Goal: Book appointment/travel/reservation

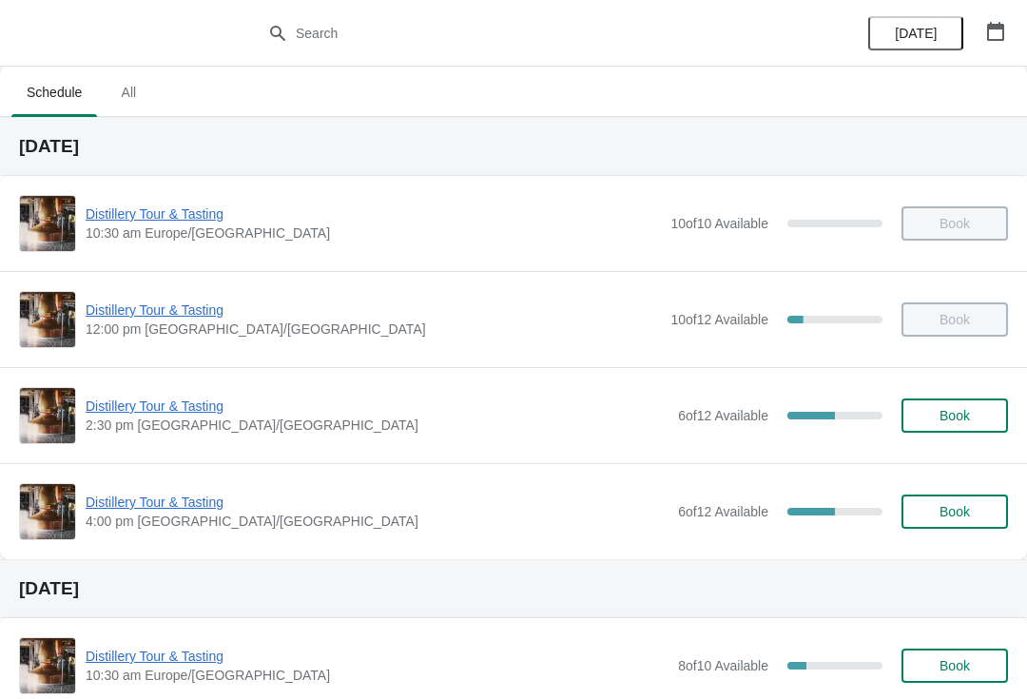
click at [975, 503] on button "Book" at bounding box center [954, 511] width 107 height 34
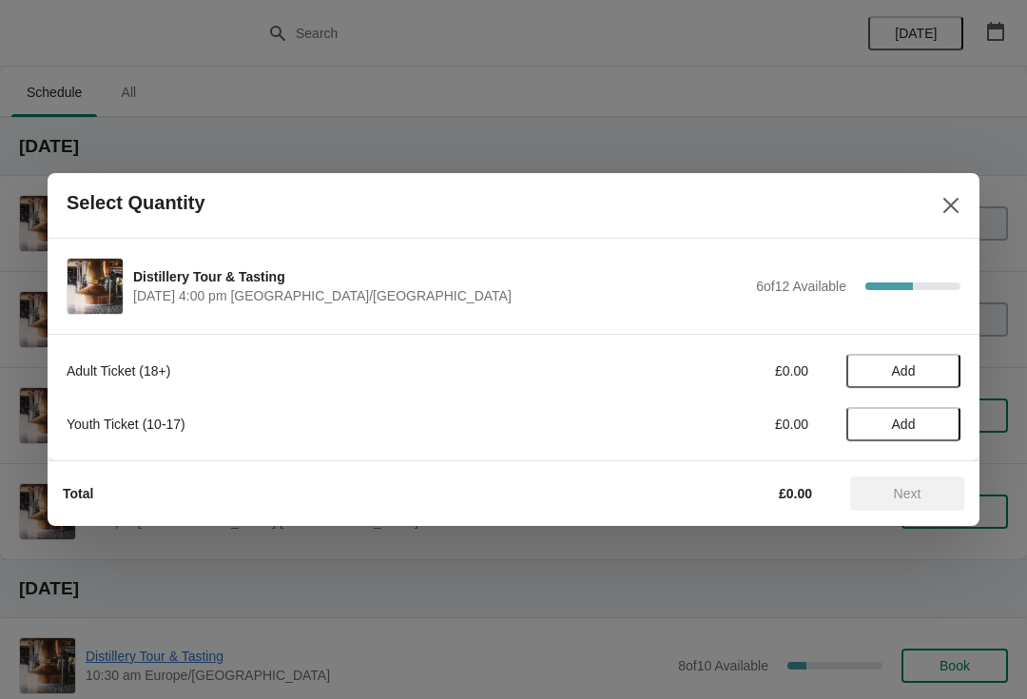
click at [936, 370] on span "Add" at bounding box center [903, 370] width 80 height 15
click at [937, 373] on icon at bounding box center [936, 371] width 7 height 7
click at [943, 371] on icon at bounding box center [936, 371] width 20 height 20
click at [943, 363] on icon at bounding box center [936, 371] width 20 height 20
click at [940, 375] on icon at bounding box center [936, 371] width 20 height 20
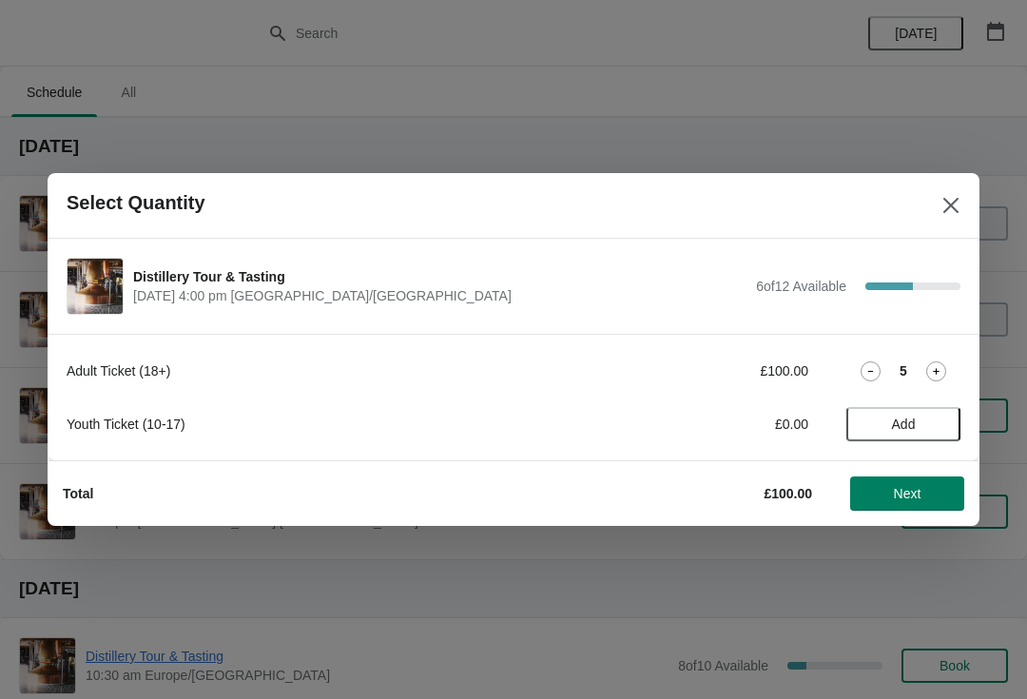
click at [930, 501] on button "Next" at bounding box center [907, 493] width 114 height 34
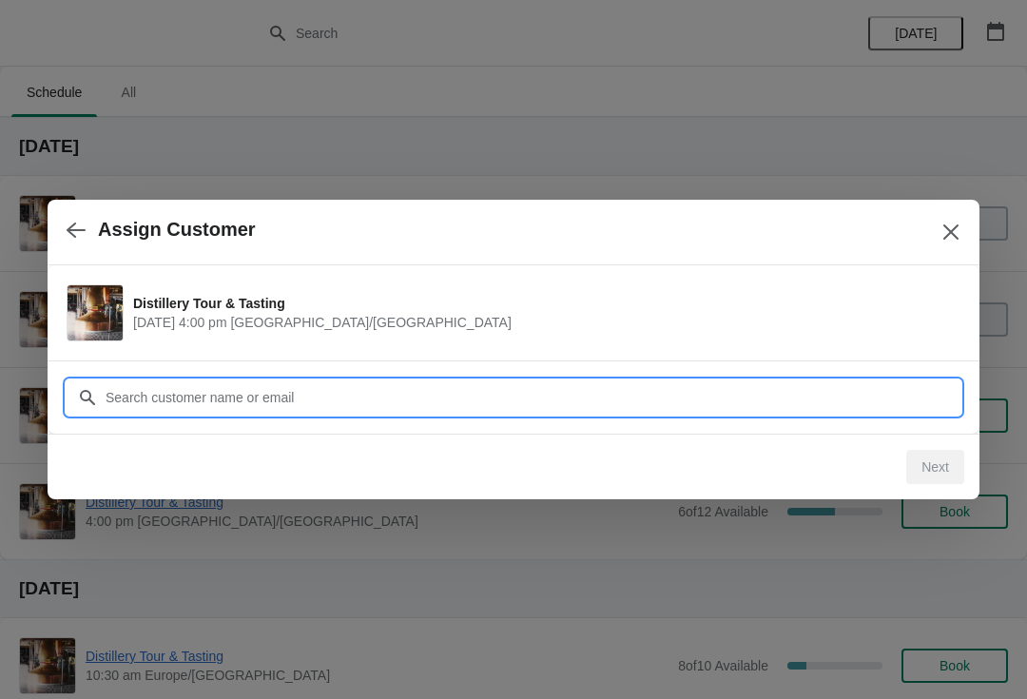
click at [451, 399] on input "Customer" at bounding box center [533, 397] width 856 height 34
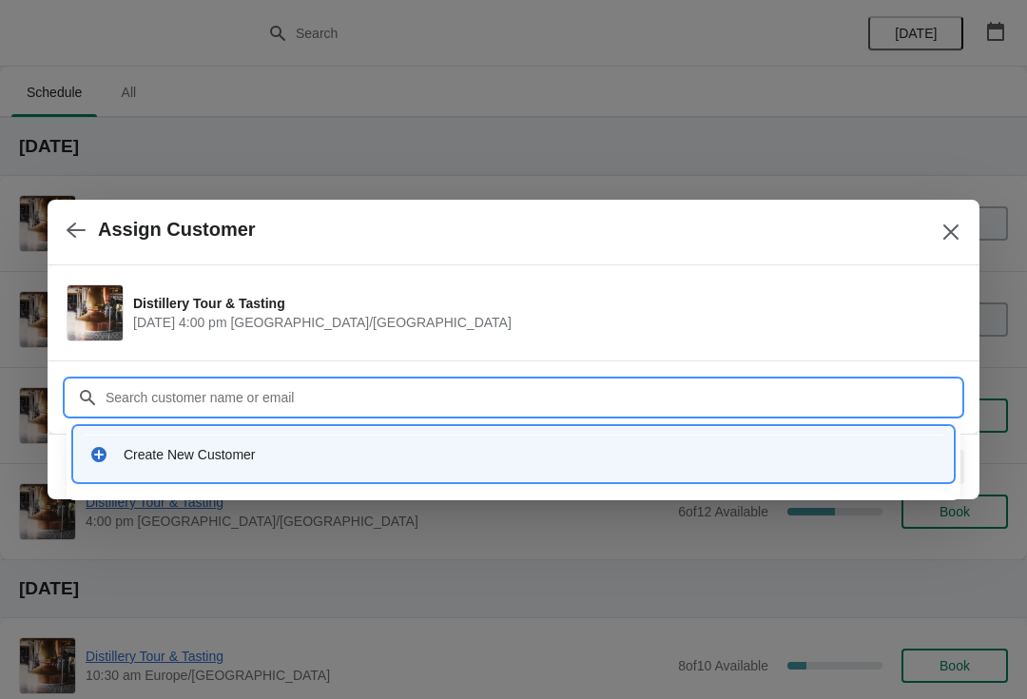
click at [246, 464] on div "Create New Customer" at bounding box center [513, 454] width 863 height 39
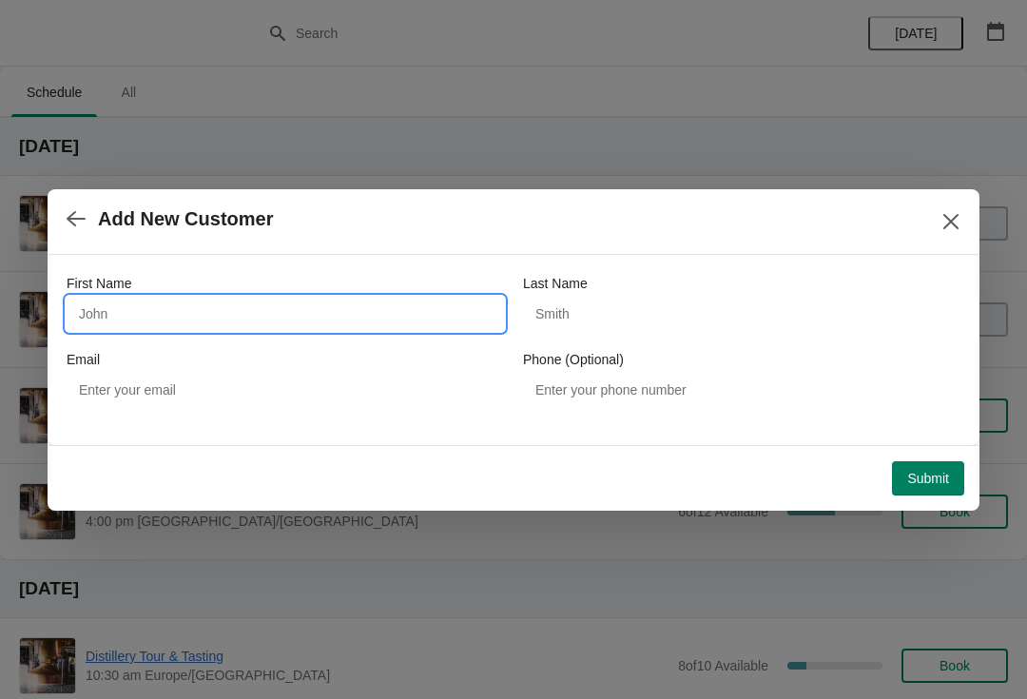
click at [237, 312] on input "First Name" at bounding box center [285, 314] width 437 height 34
type input "Sakafhi"
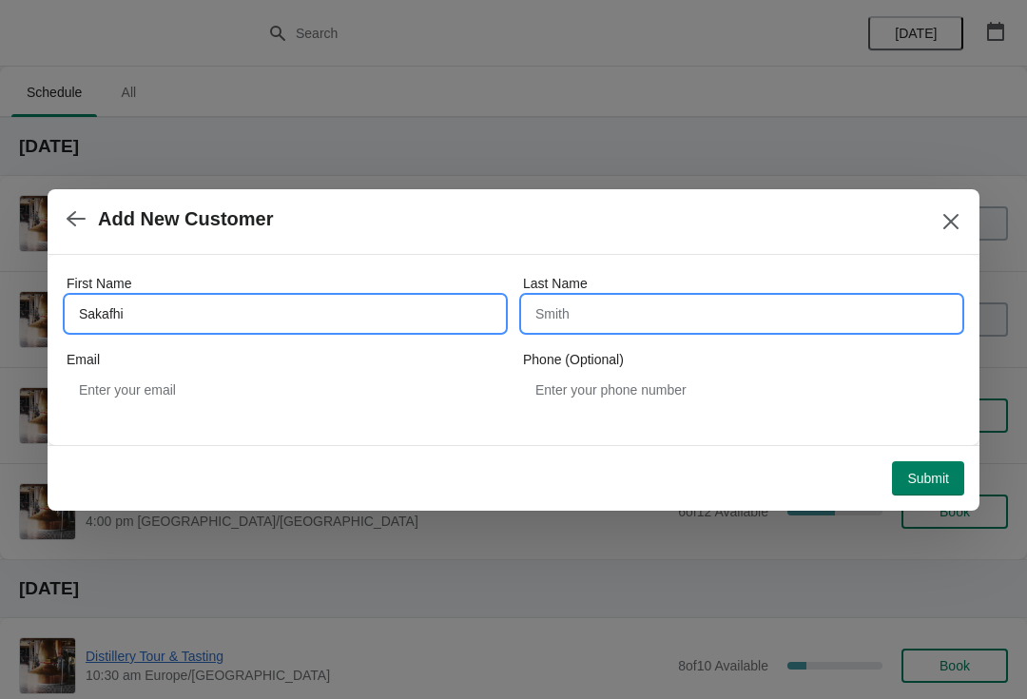
click at [680, 314] on input "Last Name" at bounding box center [741, 314] width 437 height 34
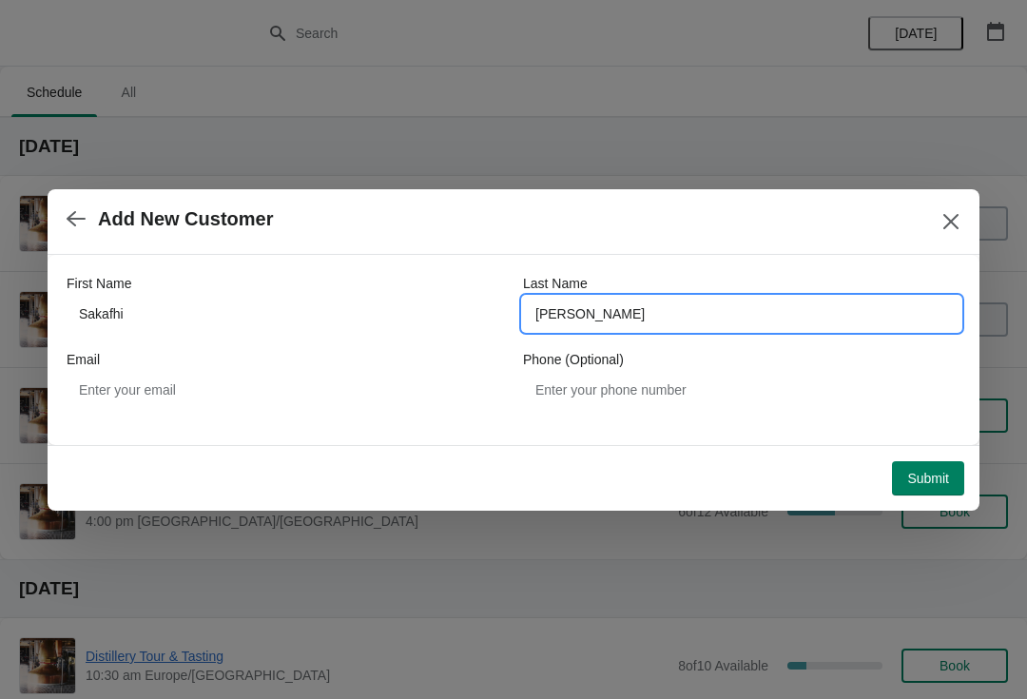
type input "Singh"
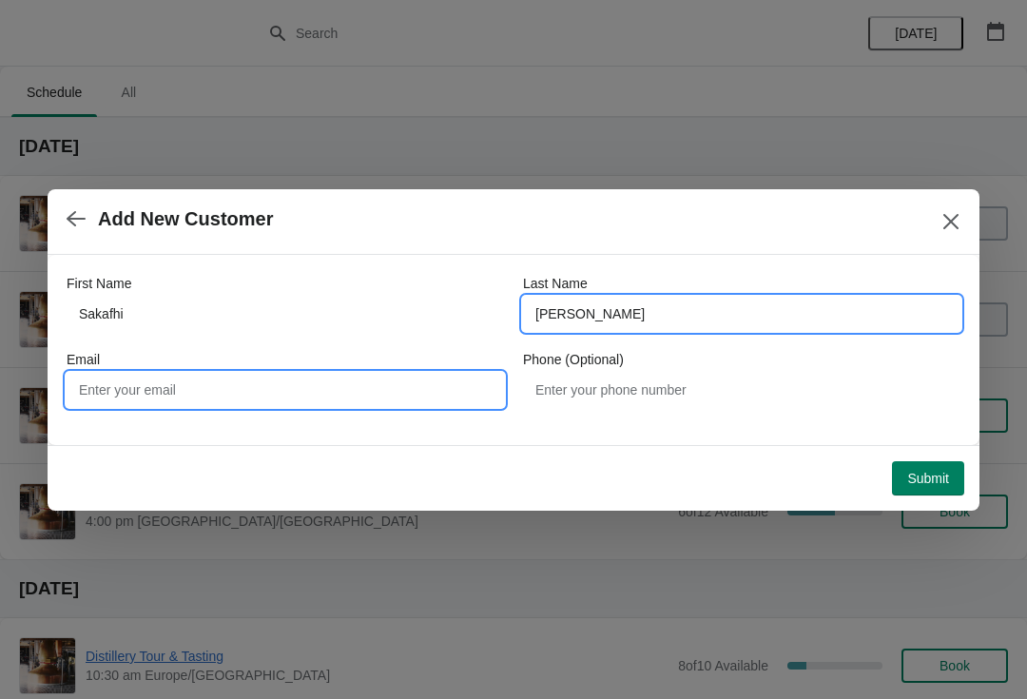
click at [259, 405] on input "Email" at bounding box center [285, 390] width 437 height 34
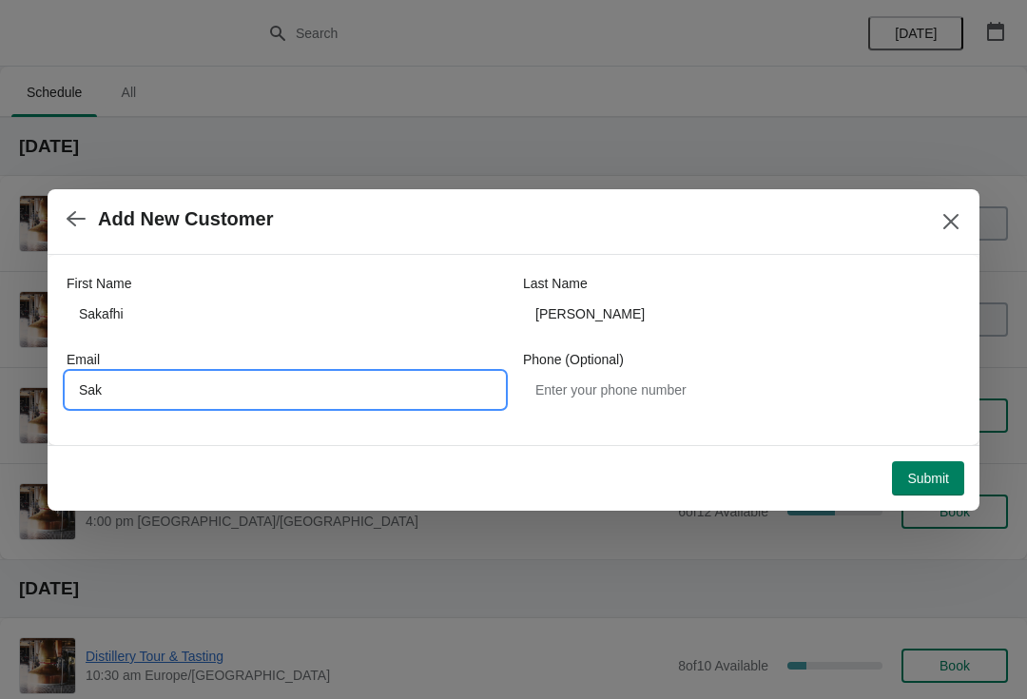
type input "Sak"
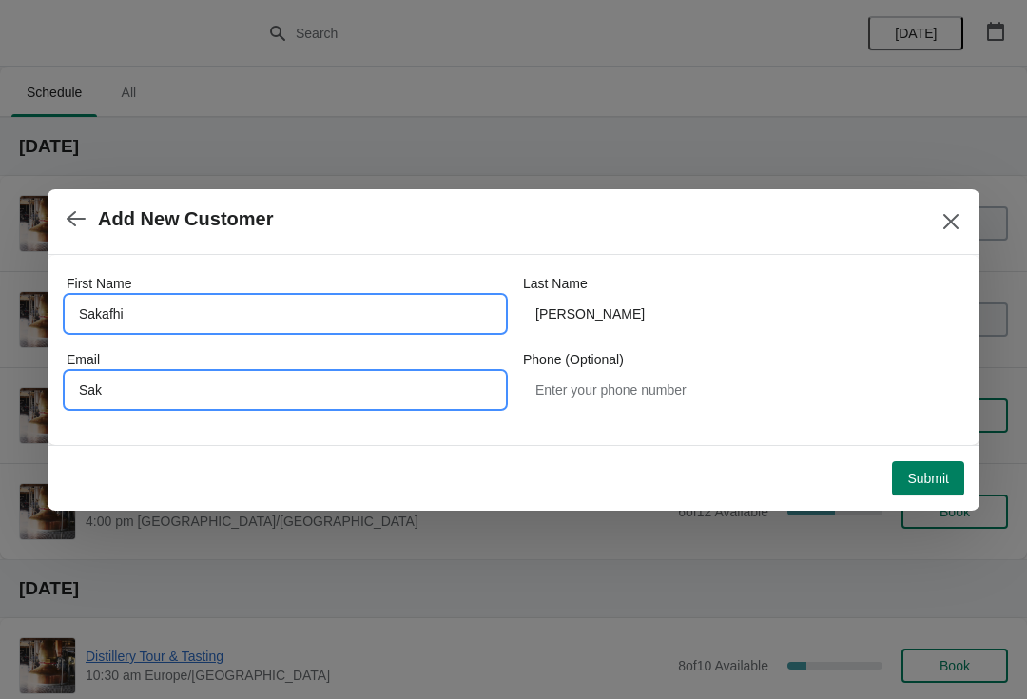
click at [114, 318] on input "Sakafhi" at bounding box center [285, 314] width 437 height 34
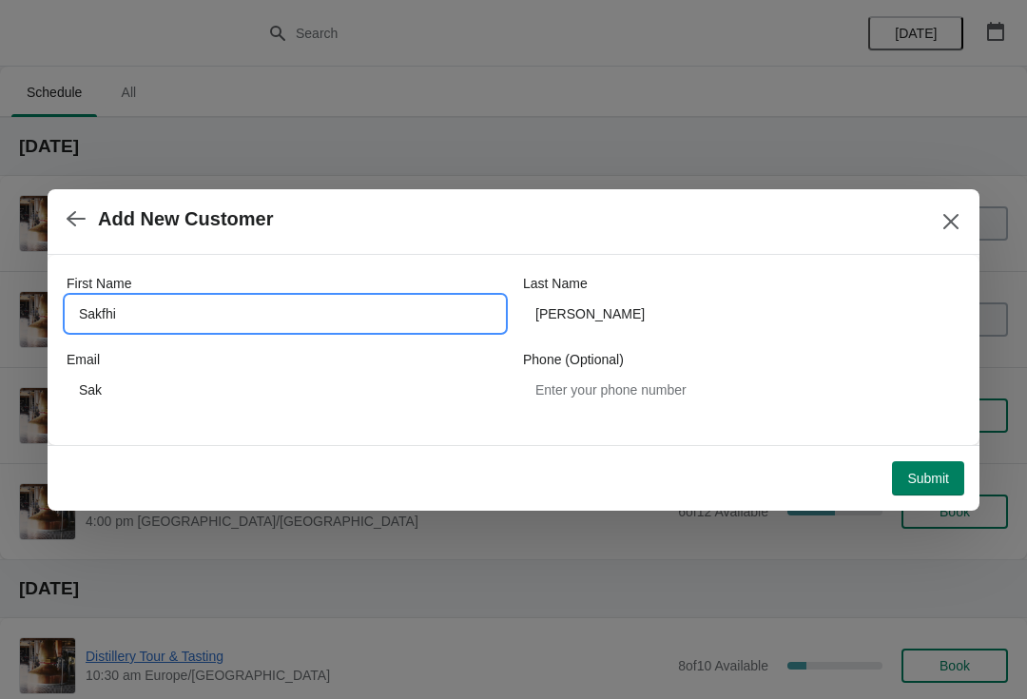
type input "Sakfhi"
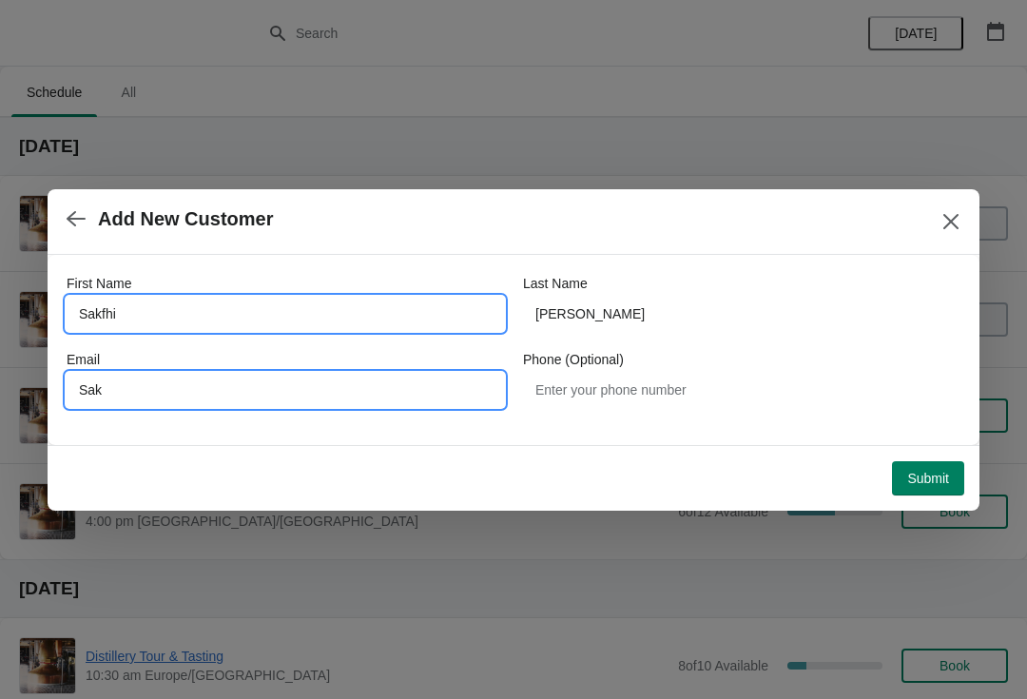
click at [155, 390] on input "Sak" at bounding box center [285, 390] width 437 height 34
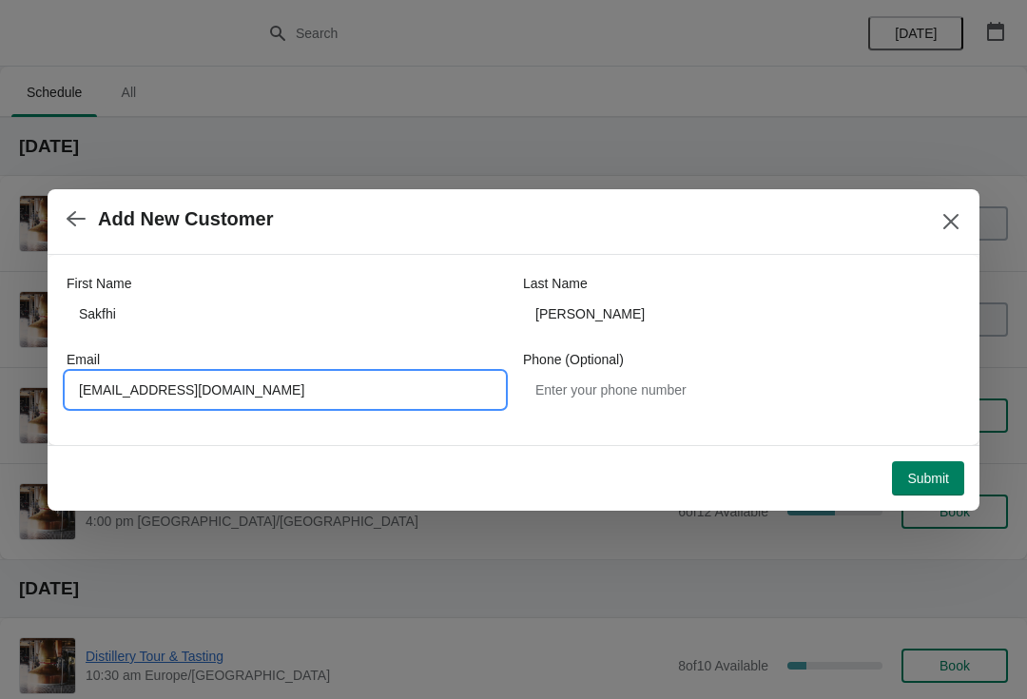
type input "Sakfhi03singh@gmail.com"
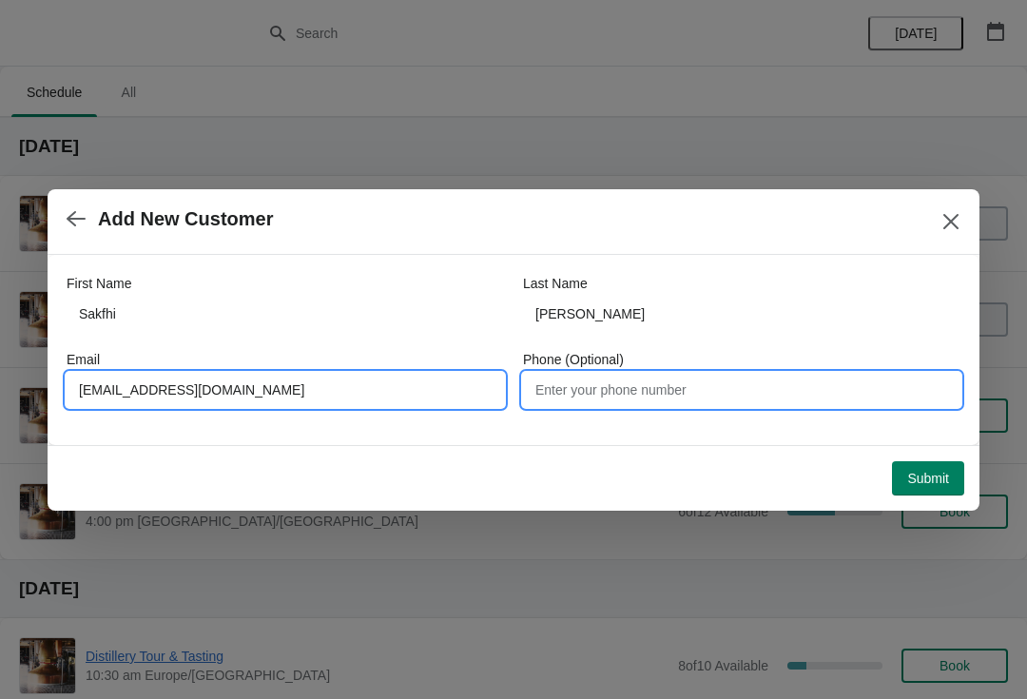
click at [644, 396] on input "Phone (Optional)" at bounding box center [741, 390] width 437 height 34
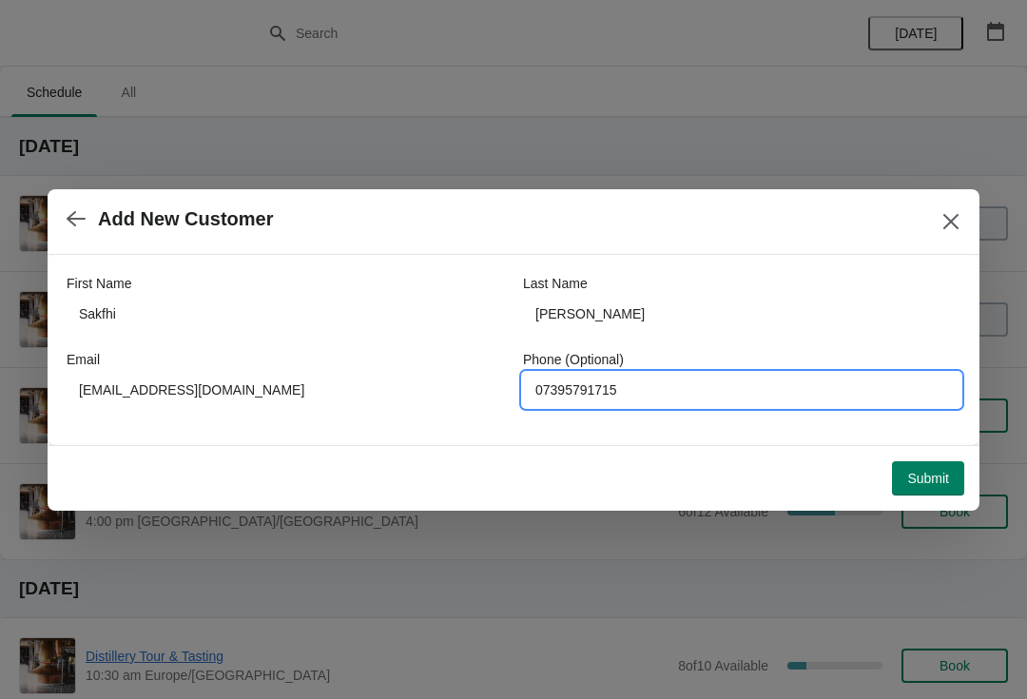
type input "07395791715"
click at [925, 482] on span "Submit" at bounding box center [928, 478] width 42 height 15
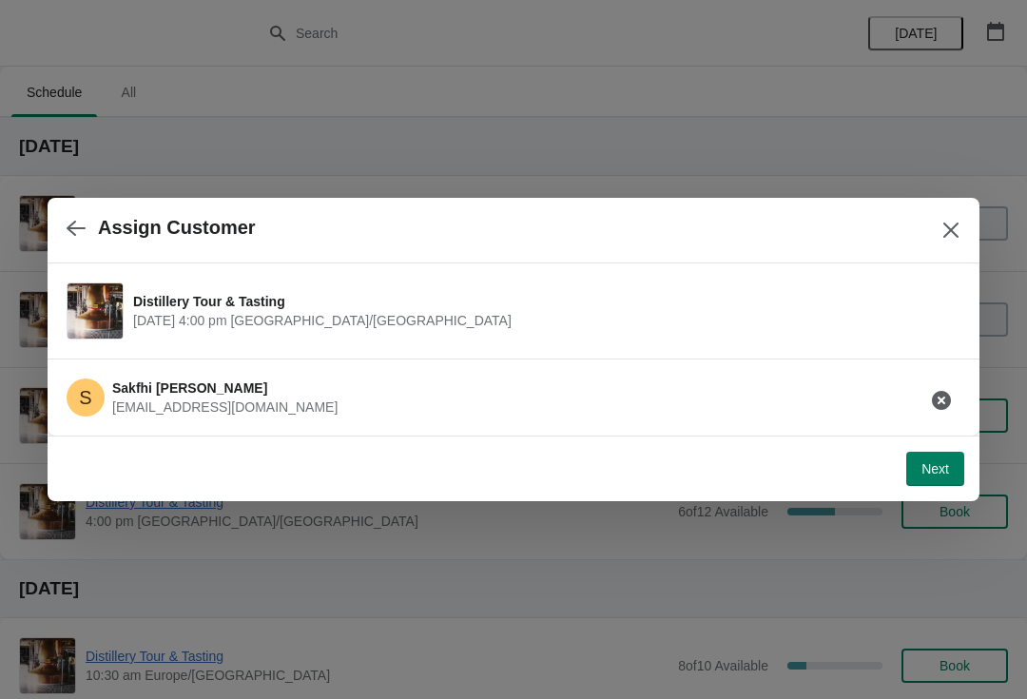
click at [938, 484] on button "Next" at bounding box center [935, 469] width 58 height 34
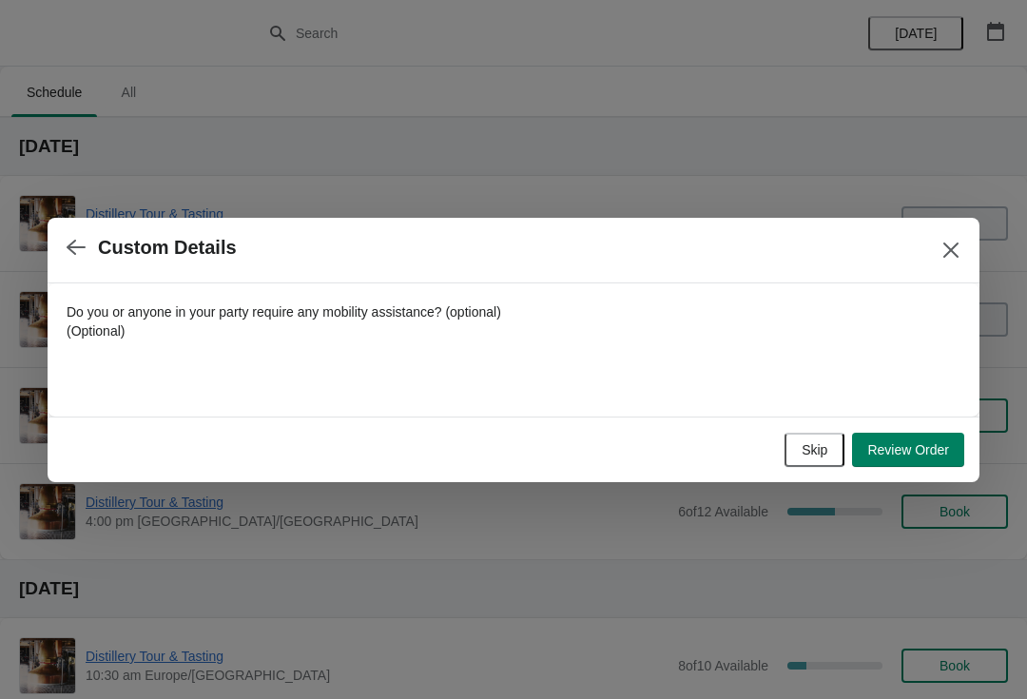
click at [918, 459] on button "Review Order" at bounding box center [908, 450] width 112 height 34
